Goal: Information Seeking & Learning: Compare options

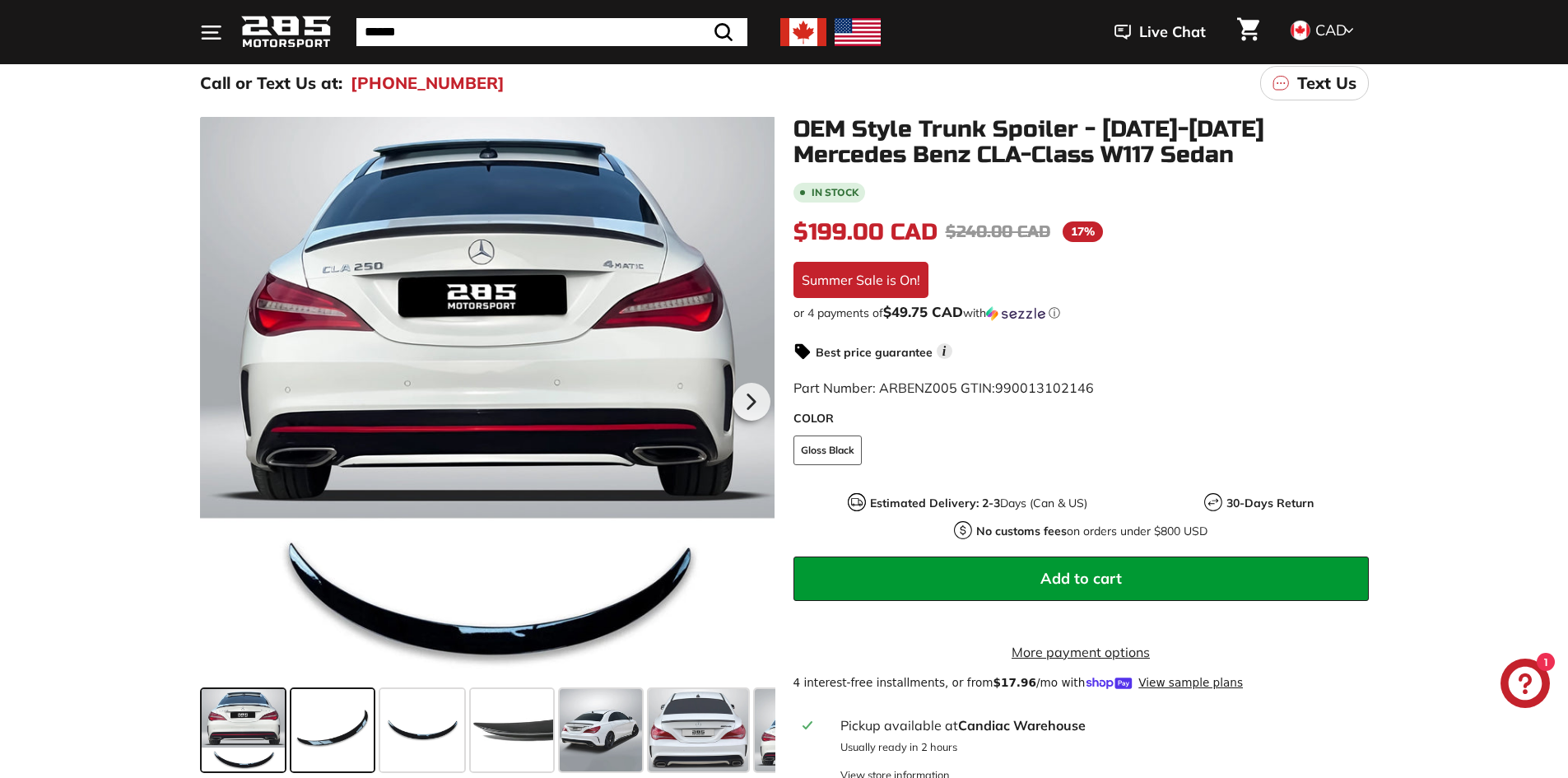
click at [330, 749] on span at bounding box center [333, 730] width 82 height 82
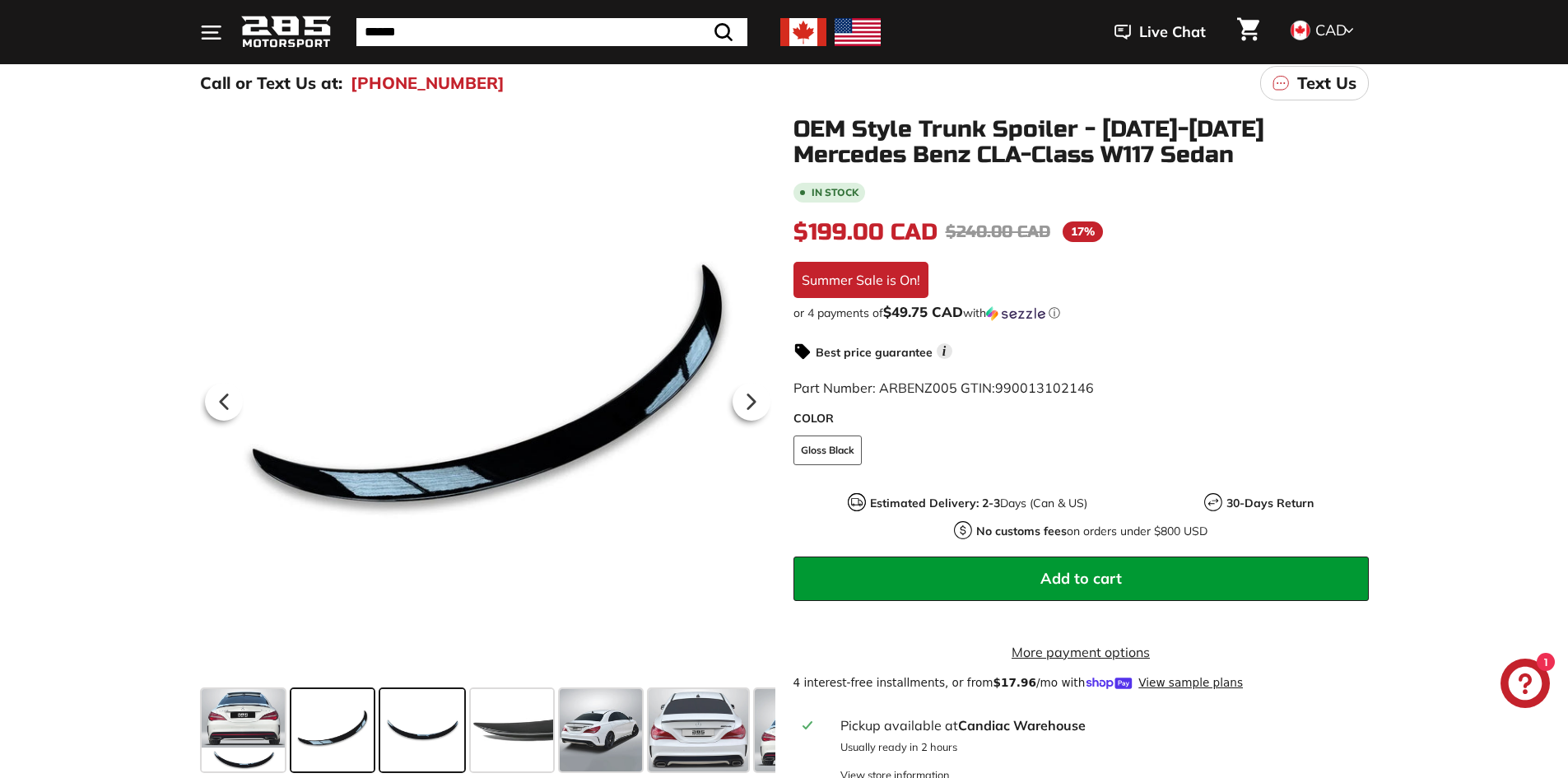
click at [402, 740] on span at bounding box center [422, 730] width 84 height 82
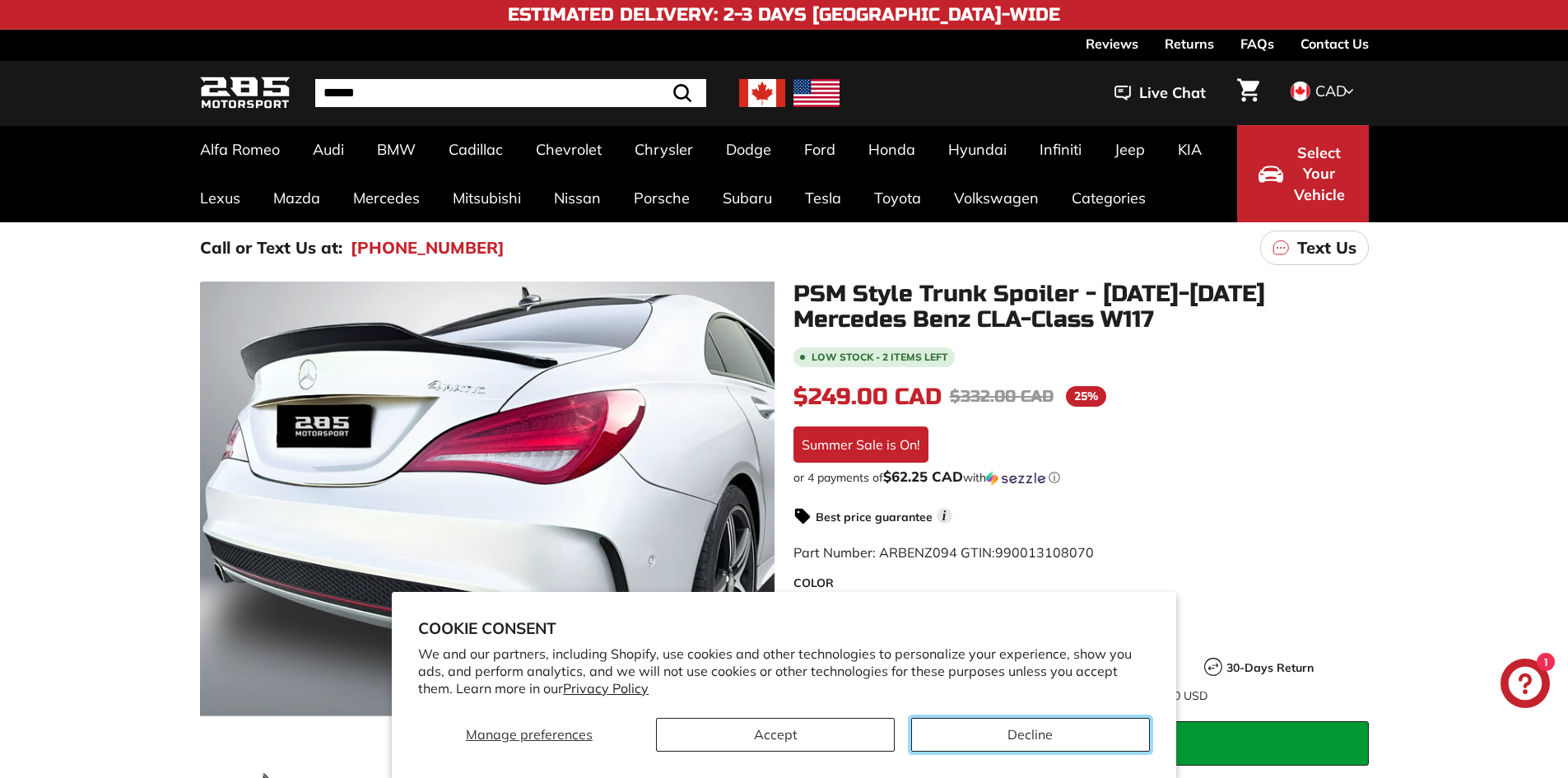
click at [968, 733] on button "Decline" at bounding box center [1030, 735] width 239 height 34
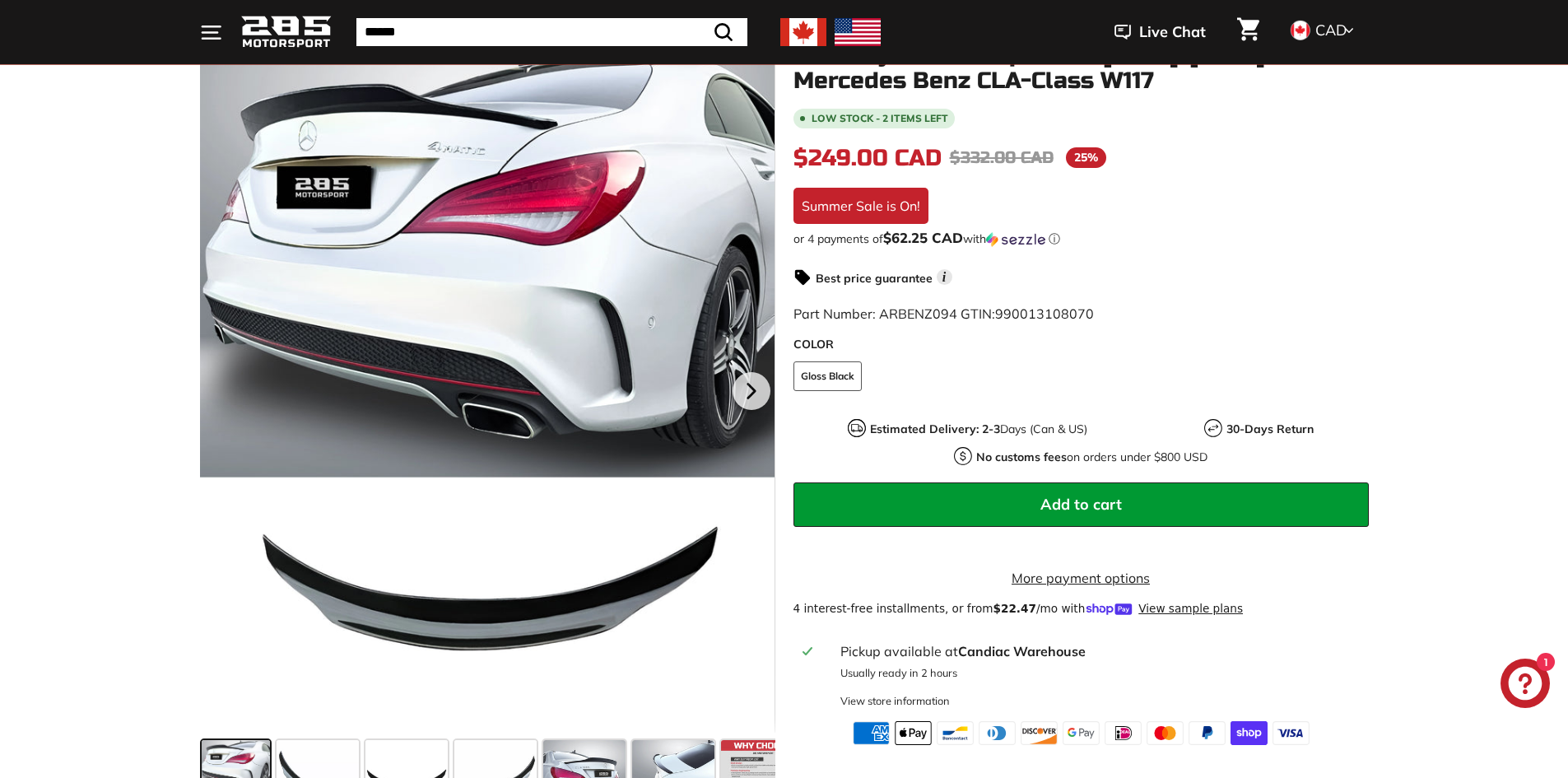
scroll to position [247, 0]
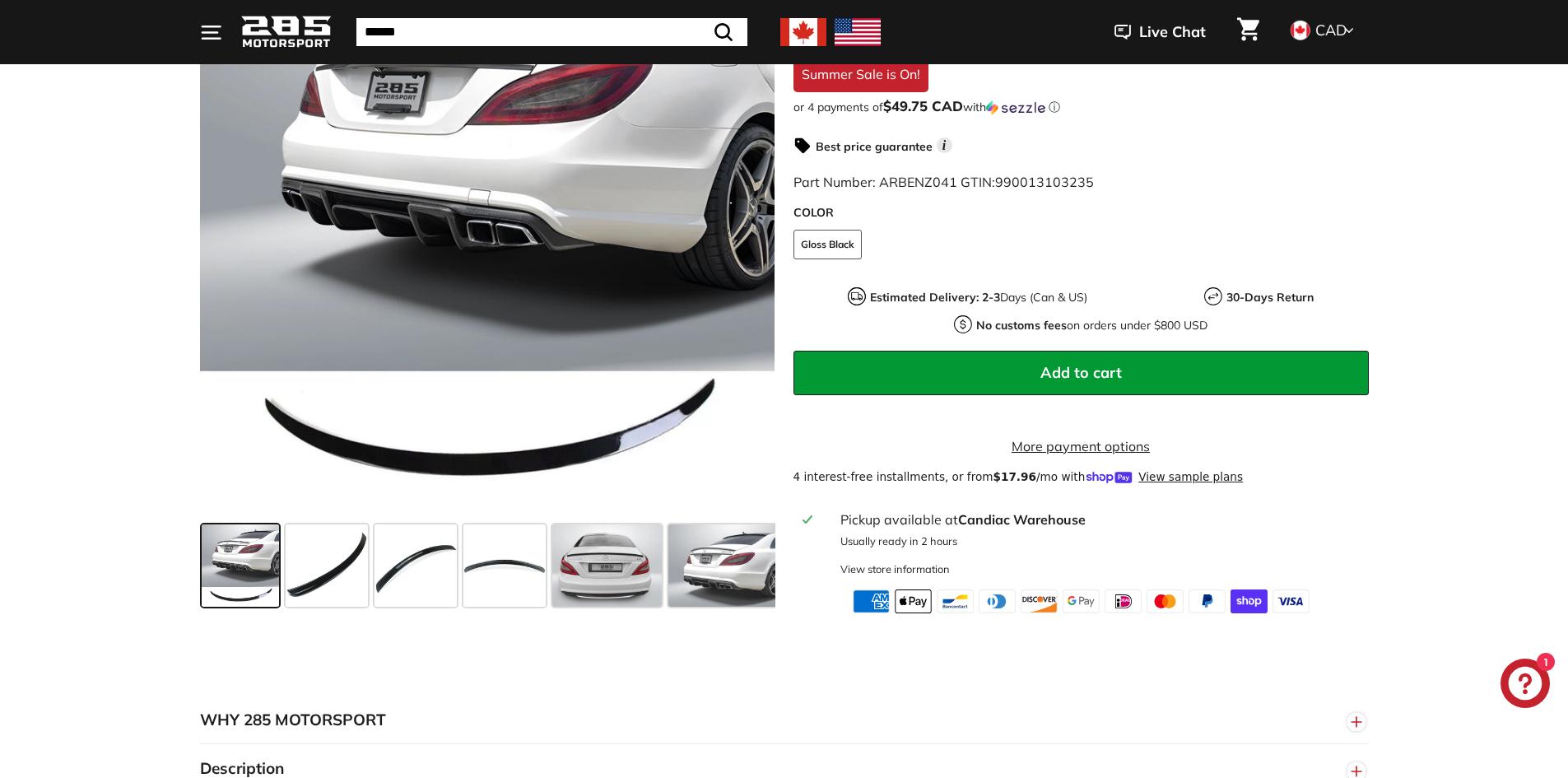
scroll to position [411, 0]
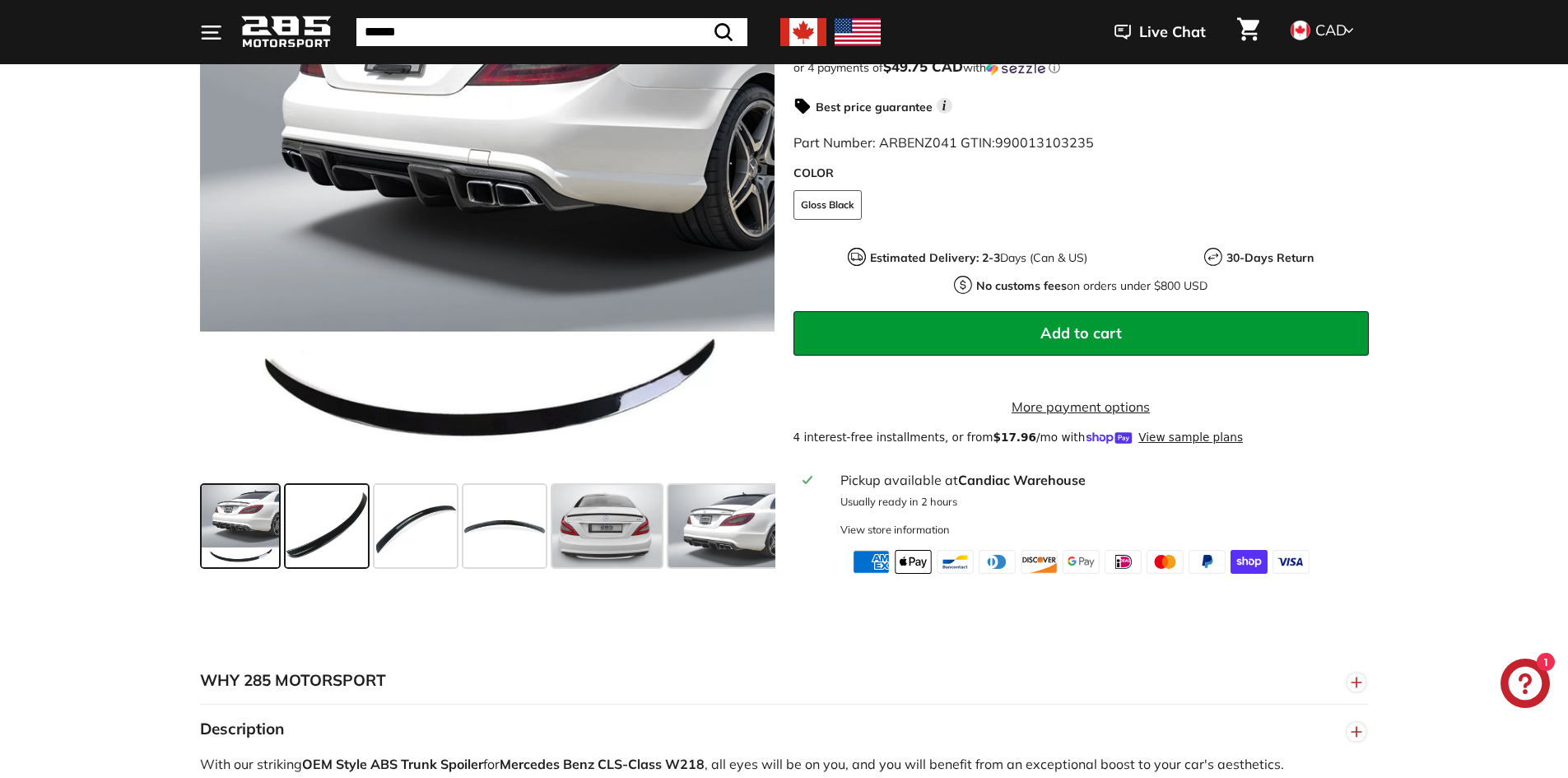
click at [320, 549] on span at bounding box center [326, 526] width 82 height 82
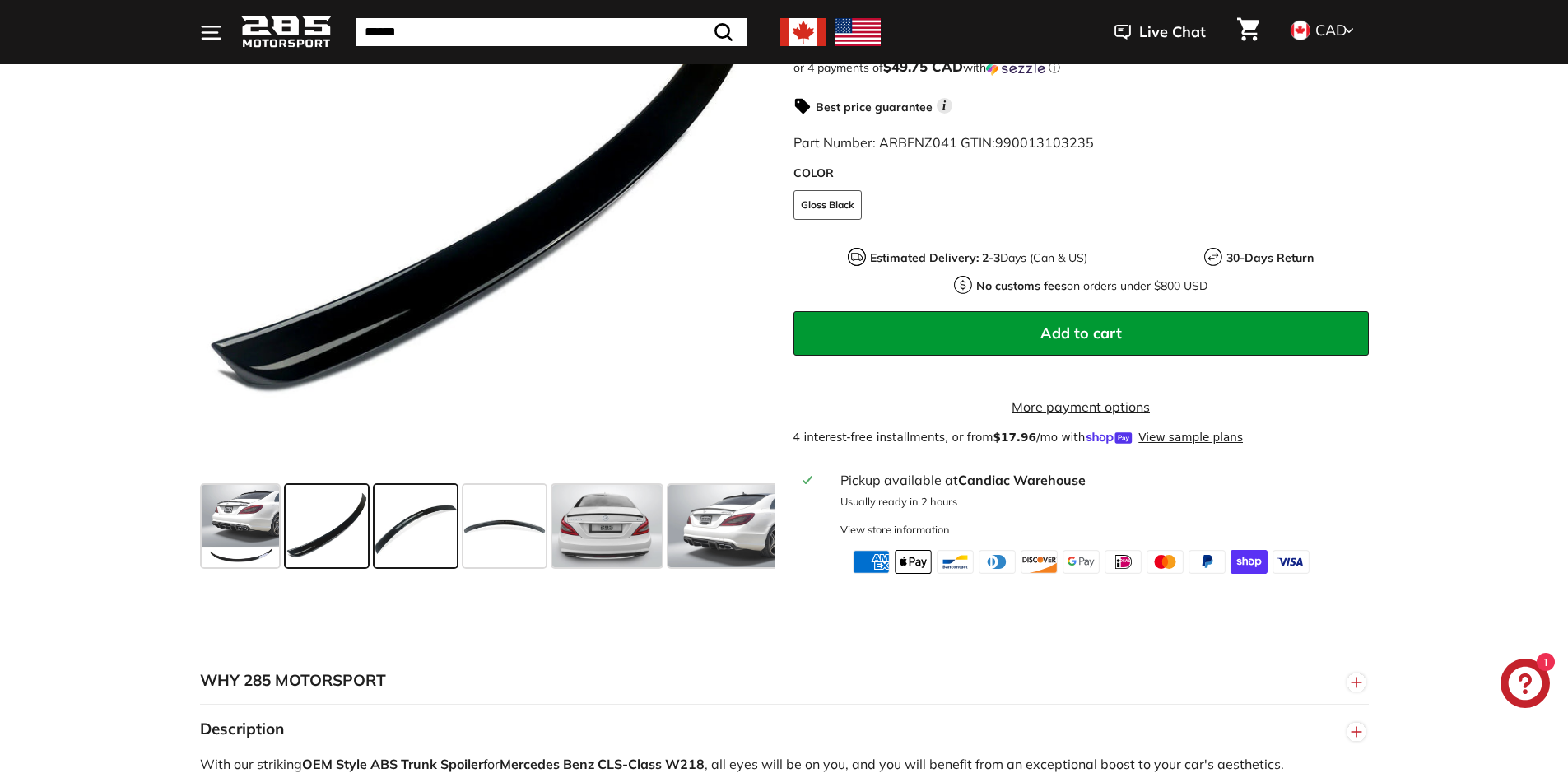
click at [416, 540] on span at bounding box center [416, 526] width 82 height 82
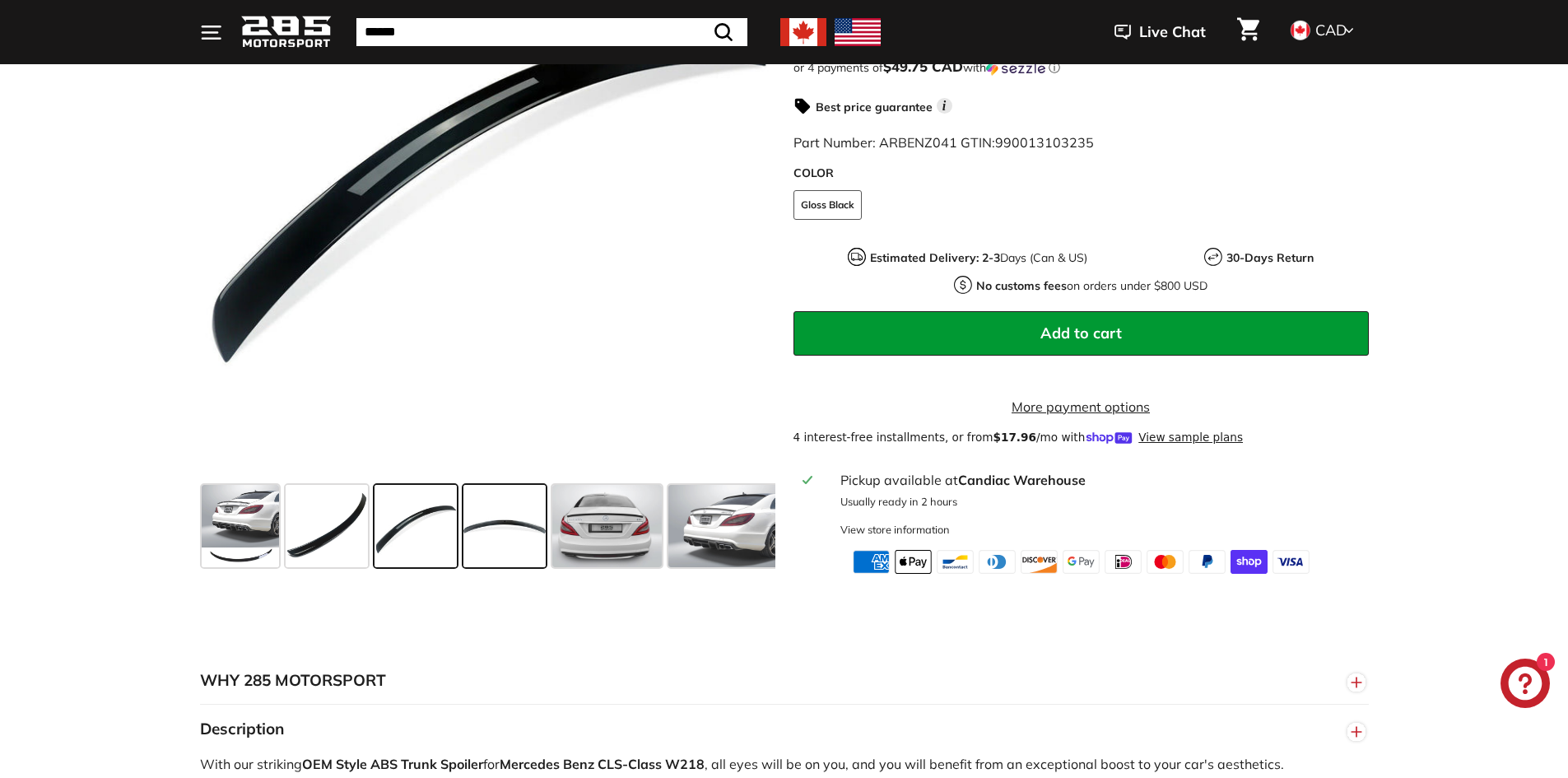
click at [500, 533] on span at bounding box center [504, 526] width 82 height 82
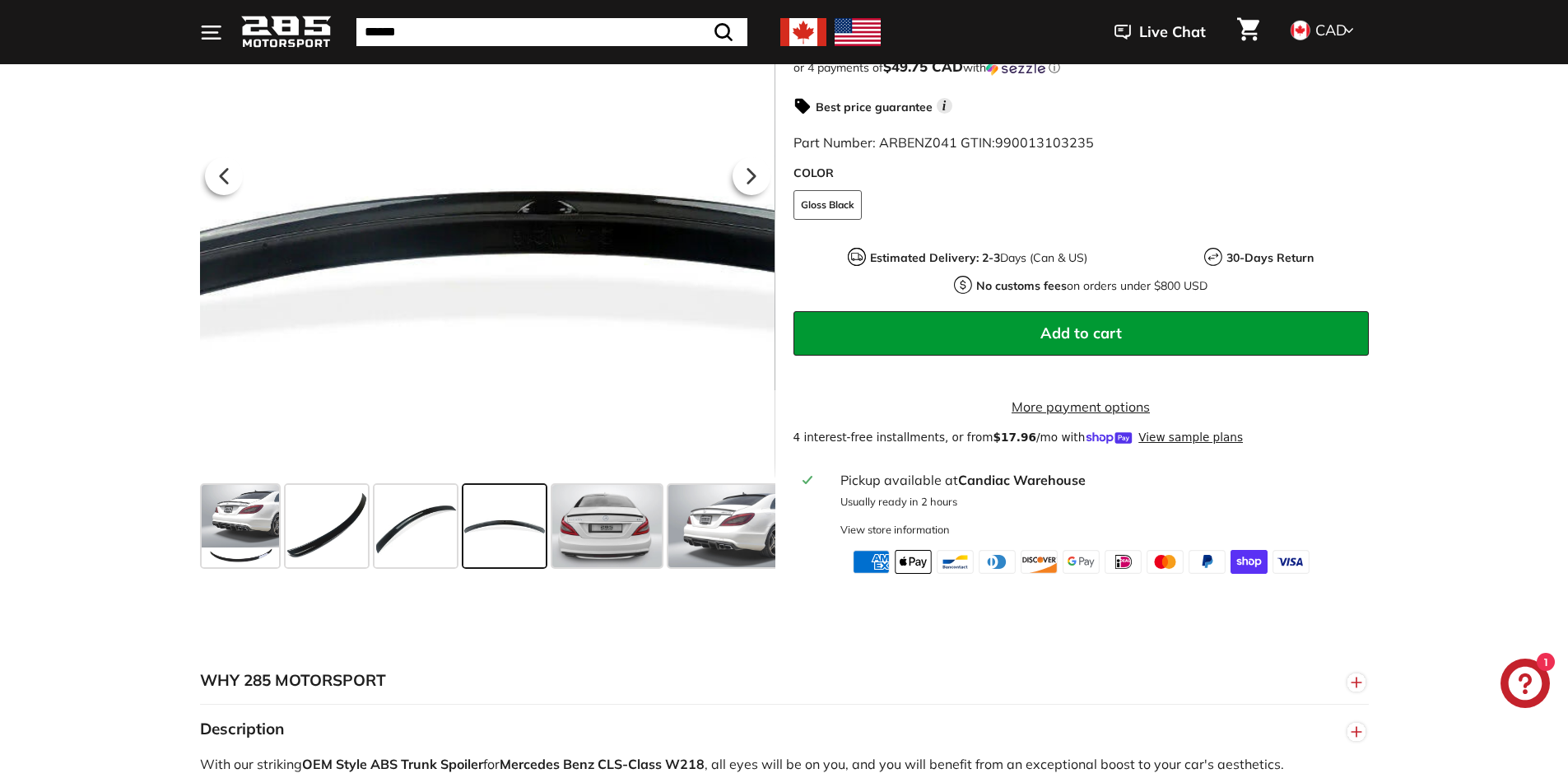
scroll to position [165, 0]
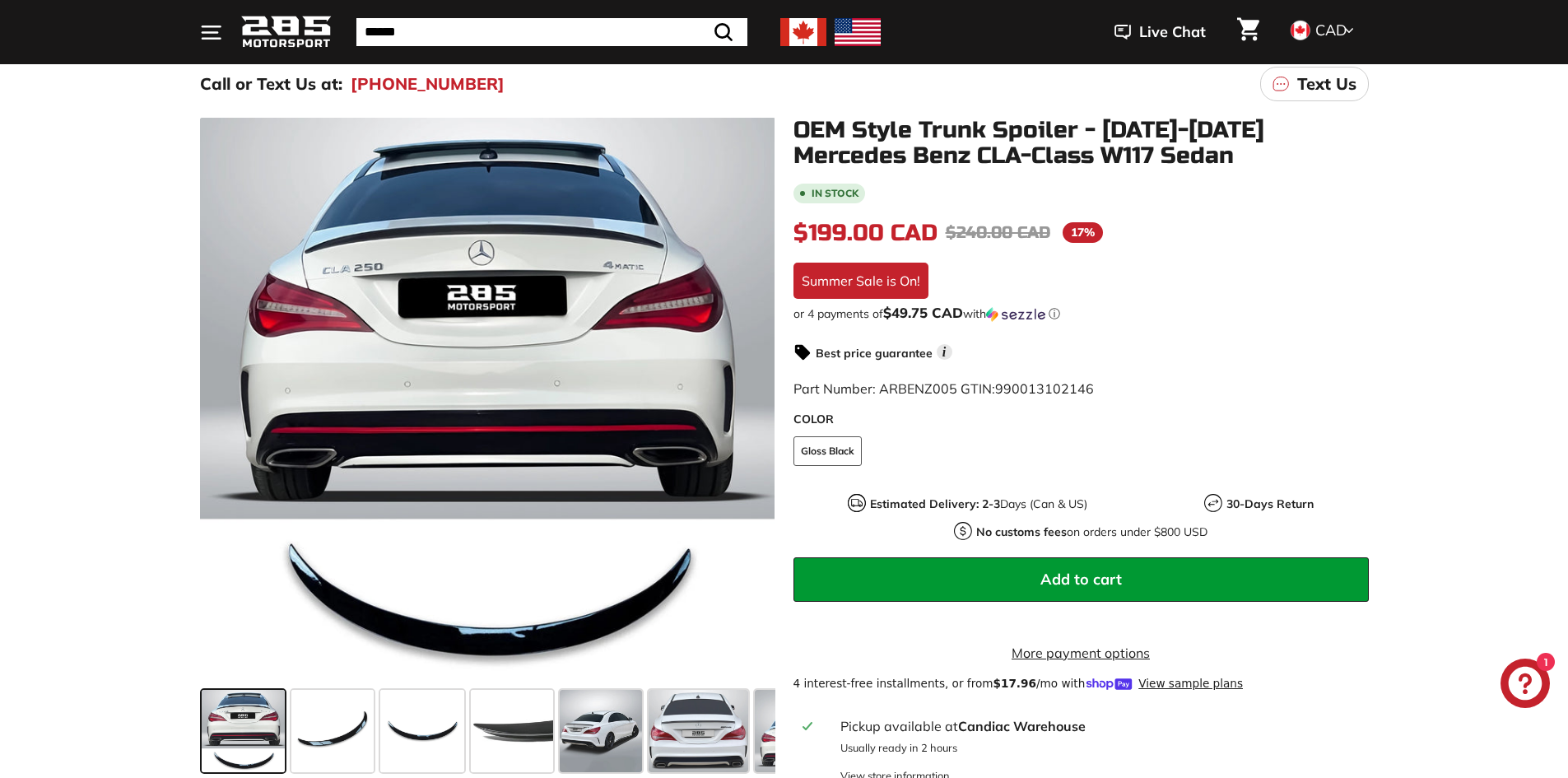
scroll to position [165, 0]
